Goal: Transaction & Acquisition: Purchase product/service

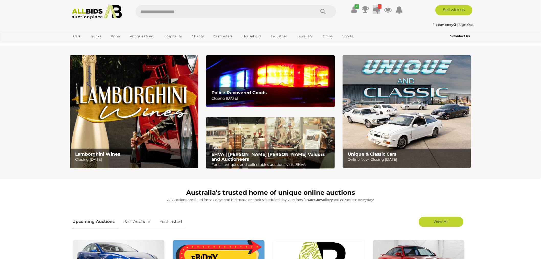
click at [377, 12] on icon at bounding box center [376, 9] width 7 height 9
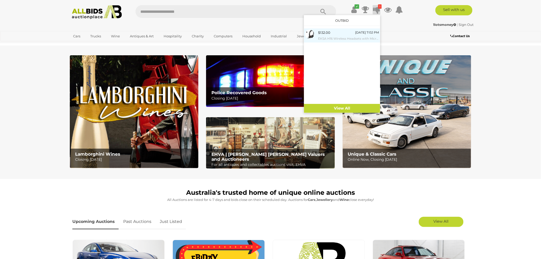
click at [328, 34] on div "$132.00" at bounding box center [324, 33] width 12 height 6
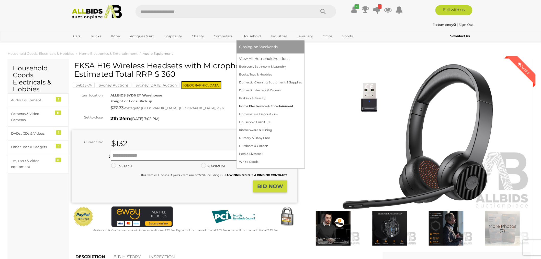
click at [249, 104] on link "Home Electronics & Entertainment" at bounding box center [270, 106] width 63 height 8
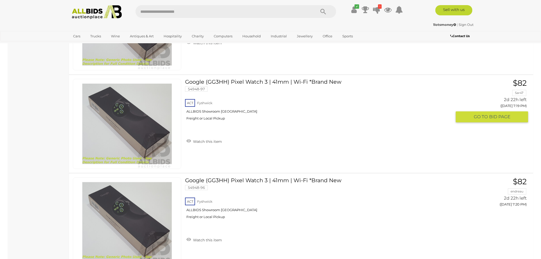
scroll to position [592, 0]
